Goal: Check status: Check status

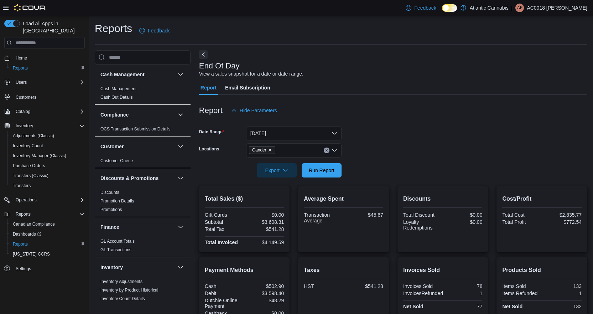
scroll to position [100, 0]
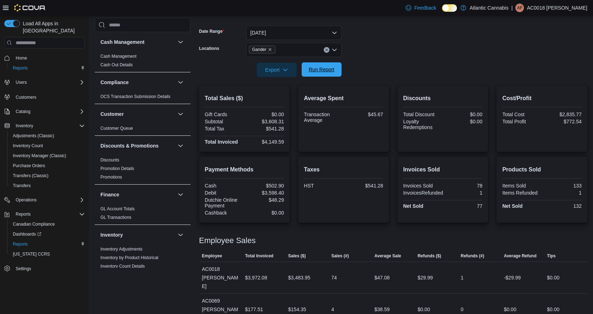
click at [327, 73] on span "Run Report" at bounding box center [322, 69] width 26 height 7
click at [329, 71] on span "Run Report" at bounding box center [322, 69] width 26 height 7
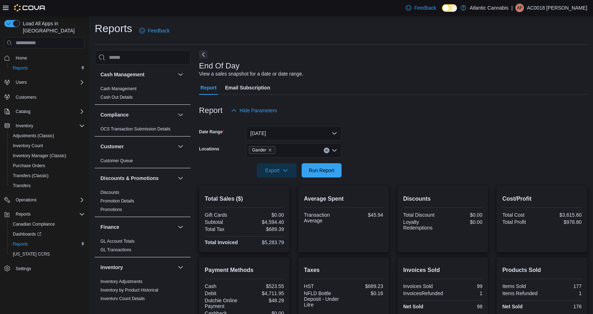
scroll to position [3, 0]
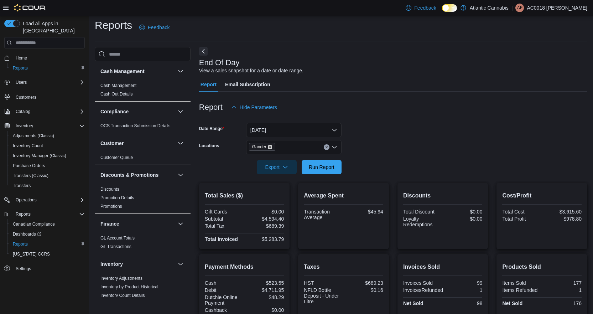
drag, startPoint x: 269, startPoint y: 146, endPoint x: 277, endPoint y: 146, distance: 7.8
click at [270, 146] on icon "Remove Gander from selection in this group" at bounding box center [270, 147] width 4 height 4
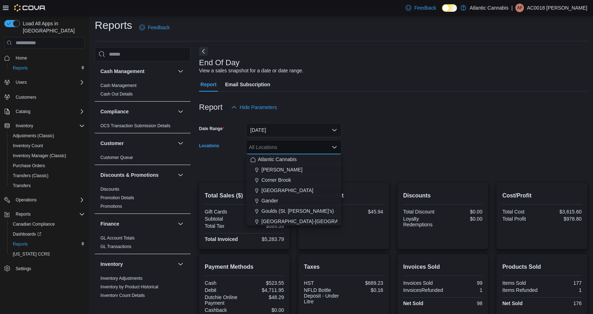
click at [497, 138] on form "Date Range [DATE] Locations All Locations Combo box. Selected. Combo box input.…" at bounding box center [393, 144] width 388 height 60
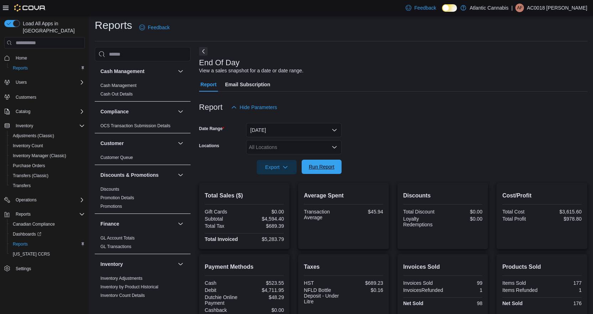
click at [329, 168] on span "Run Report" at bounding box center [322, 166] width 26 height 7
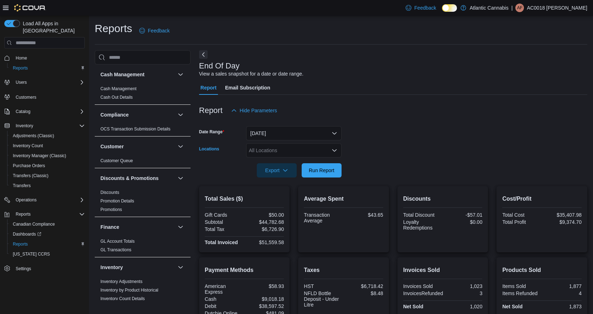
click at [286, 153] on div "All Locations" at bounding box center [293, 150] width 95 height 14
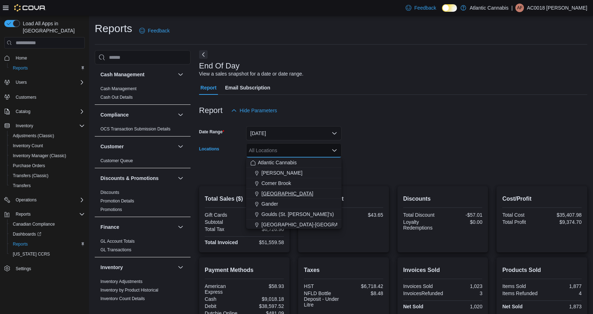
drag, startPoint x: 275, startPoint y: 205, endPoint x: 287, endPoint y: 198, distance: 13.1
click at [278, 204] on div "Gander" at bounding box center [293, 203] width 87 height 7
click at [391, 136] on form "Date Range [DATE] Locations [GEOGRAPHIC_DATA] Combo box. Selected. [GEOGRAPHIC_…" at bounding box center [393, 148] width 388 height 60
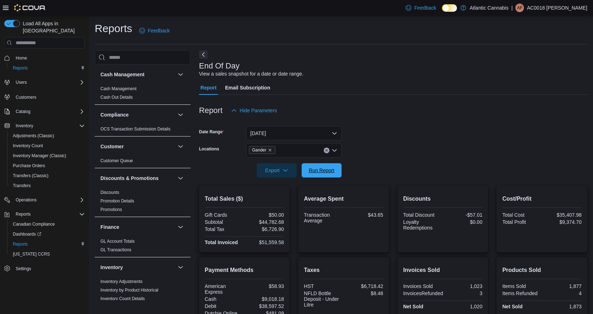
drag, startPoint x: 322, startPoint y: 174, endPoint x: 376, endPoint y: 149, distance: 59.6
click at [324, 173] on span "Run Report" at bounding box center [321, 170] width 31 height 14
click at [328, 172] on span "Run Report" at bounding box center [322, 169] width 26 height 7
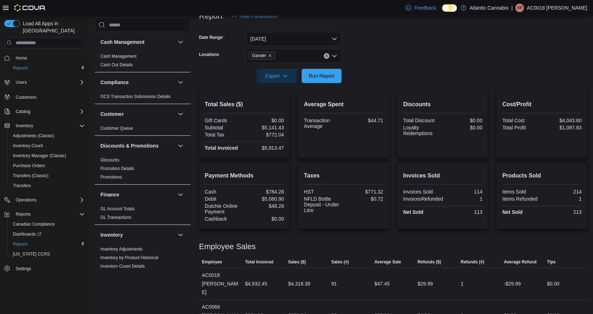
scroll to position [100, 0]
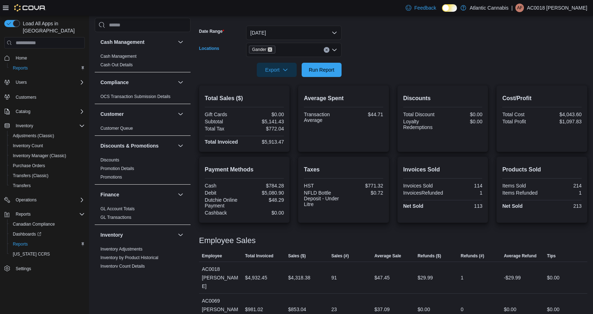
click at [269, 48] on icon "Remove Gander from selection in this group" at bounding box center [270, 49] width 4 height 4
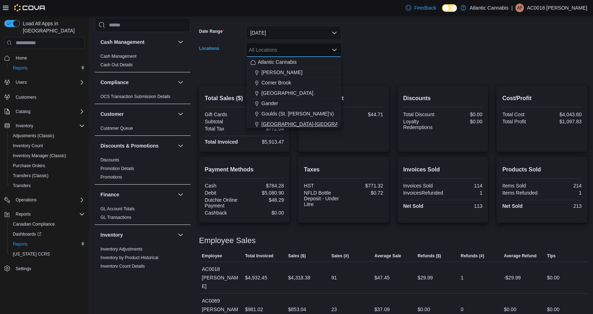
click at [273, 124] on span "[GEOGRAPHIC_DATA]-[GEOGRAPHIC_DATA]" at bounding box center [313, 123] width 105 height 7
click at [431, 97] on h2 "Discounts" at bounding box center [442, 98] width 79 height 9
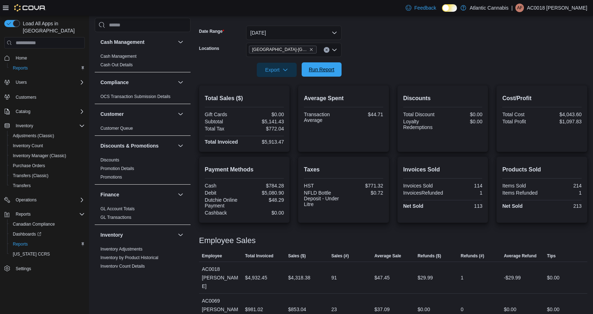
click at [328, 77] on span "Run Report" at bounding box center [321, 69] width 31 height 14
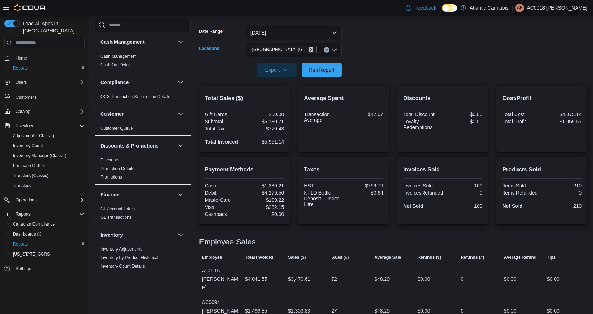
click at [309, 52] on icon "Remove Grand Falls-Windsor from selection in this group" at bounding box center [311, 49] width 4 height 4
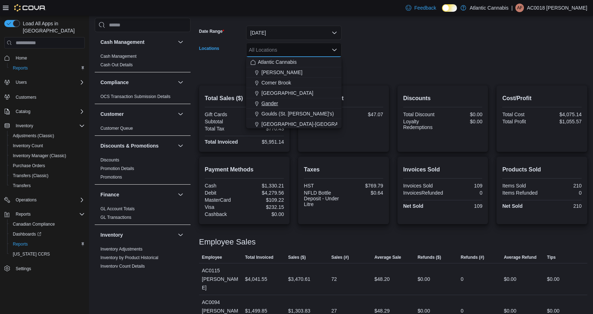
click at [273, 104] on span "Gander" at bounding box center [269, 103] width 17 height 7
click at [352, 68] on form "Date Range [DATE] Locations [GEOGRAPHIC_DATA] Combo box. Selected. [GEOGRAPHIC_…" at bounding box center [393, 47] width 388 height 60
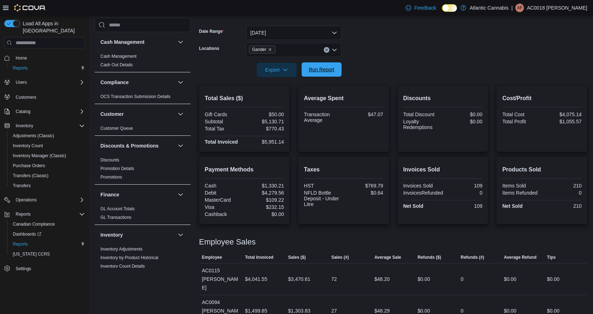
click at [321, 73] on span "Run Report" at bounding box center [322, 69] width 26 height 7
click at [327, 69] on span "Run Report" at bounding box center [322, 69] width 26 height 7
click at [332, 68] on span "Run Report" at bounding box center [322, 69] width 26 height 7
click at [326, 71] on span "Run Report" at bounding box center [322, 69] width 26 height 7
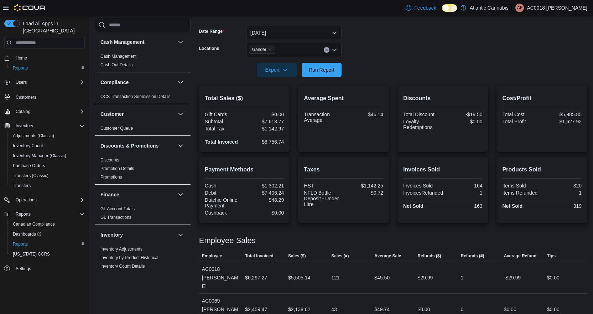
click at [264, 48] on span "Gander" at bounding box center [259, 49] width 14 height 7
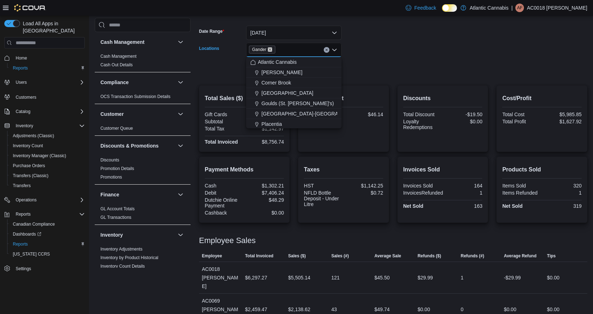
click at [270, 50] on icon "Remove Gander from selection in this group" at bounding box center [270, 49] width 3 height 3
click at [275, 124] on span "[GEOGRAPHIC_DATA]-[GEOGRAPHIC_DATA]" at bounding box center [313, 123] width 105 height 7
click at [369, 64] on form "Date Range [DATE] Locations [GEOGRAPHIC_DATA]-[GEOGRAPHIC_DATA] Combo box. Sele…" at bounding box center [393, 47] width 388 height 60
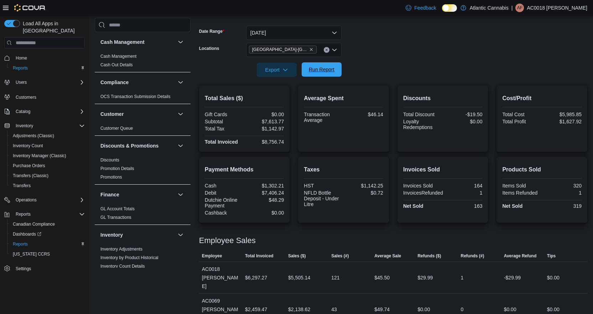
click at [319, 70] on span "Run Report" at bounding box center [322, 69] width 26 height 7
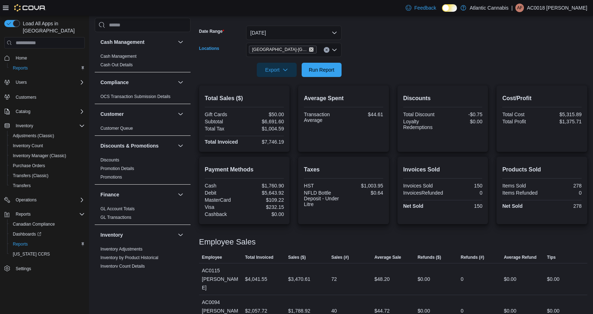
click at [309, 50] on icon "Remove Grand Falls-Windsor from selection in this group" at bounding box center [311, 49] width 4 height 4
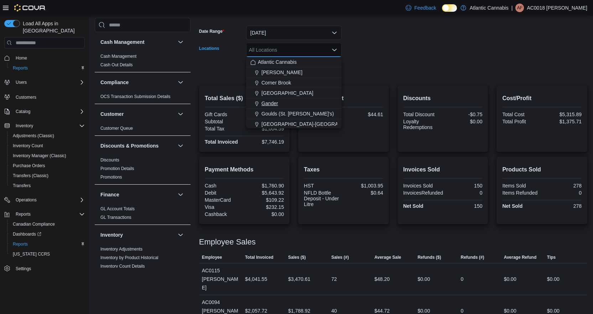
click at [273, 102] on span "Gander" at bounding box center [269, 103] width 17 height 7
drag, startPoint x: 393, startPoint y: 62, endPoint x: 375, endPoint y: 61, distance: 17.5
click at [392, 62] on div at bounding box center [393, 60] width 388 height 6
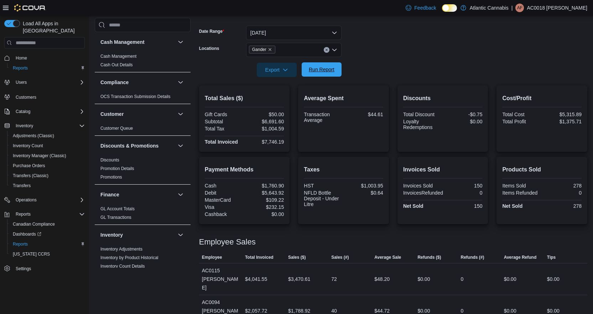
click at [322, 69] on span "Run Report" at bounding box center [322, 69] width 26 height 7
